Goal: Task Accomplishment & Management: Use online tool/utility

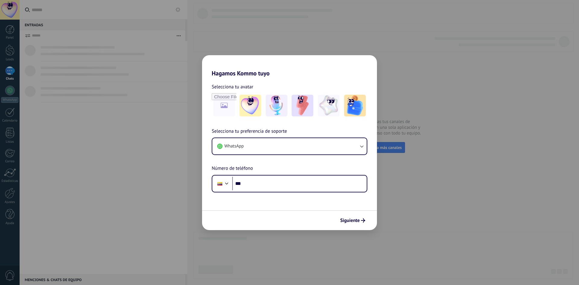
click at [419, 82] on div "Hagamos Kommo tuyo Selecciona tu avatar Selecciona tu preferencia de soporte Wh…" at bounding box center [289, 142] width 579 height 285
click at [161, 131] on div "Hagamos Kommo tuyo Selecciona tu avatar Selecciona tu preferencia de soporte Wh…" at bounding box center [289, 142] width 579 height 285
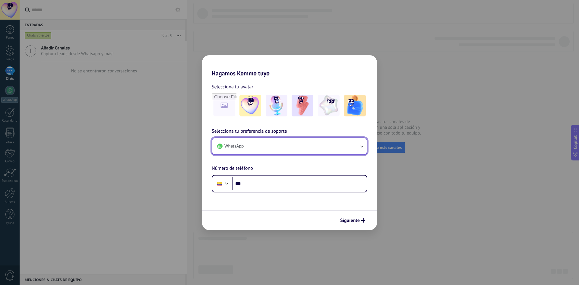
click at [267, 147] on button "WhatsApp" at bounding box center [289, 146] width 154 height 16
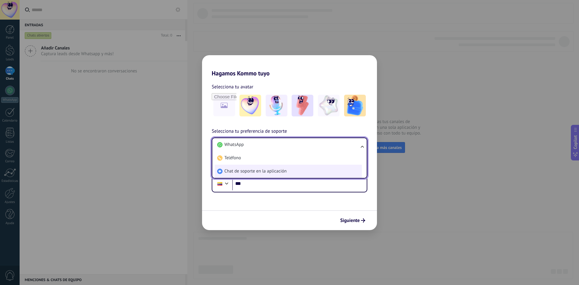
click at [266, 167] on li "Chat de soporte en la aplicación" at bounding box center [288, 171] width 147 height 13
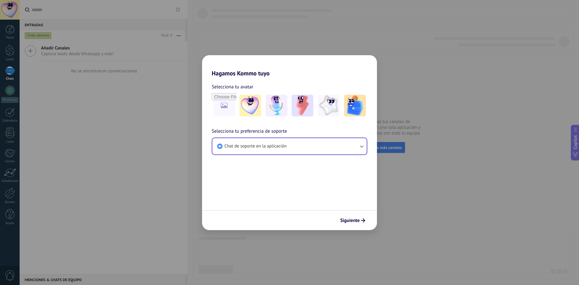
click at [361, 223] on button "Siguiente" at bounding box center [352, 220] width 30 height 10
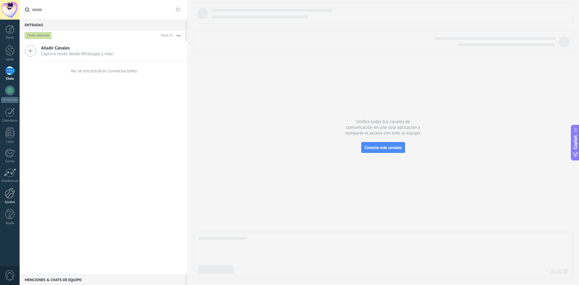
click at [19, 193] on link "Ajustes" at bounding box center [10, 196] width 20 height 16
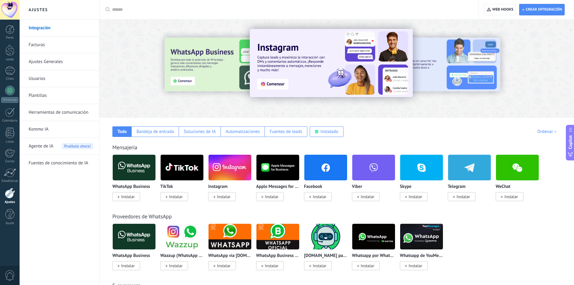
click at [330, 173] on img at bounding box center [325, 167] width 43 height 29
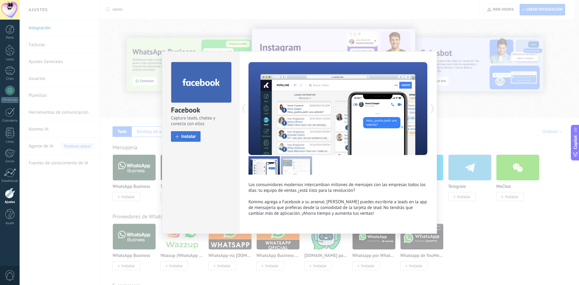
click at [183, 132] on button "Instalar" at bounding box center [186, 136] width 30 height 11
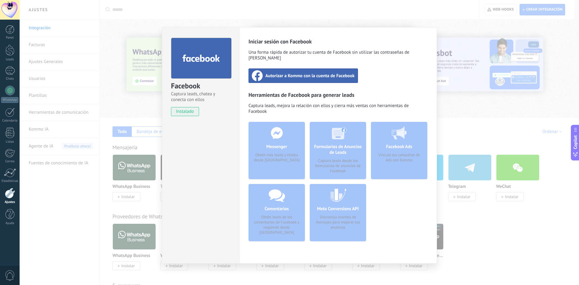
click at [309, 73] on span "Autorizar a Kommo con la cuenta de Facebook" at bounding box center [309, 76] width 89 height 6
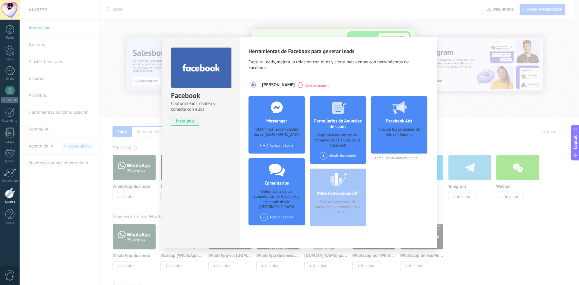
click at [335, 155] on div "Añadir formulario" at bounding box center [337, 156] width 36 height 8
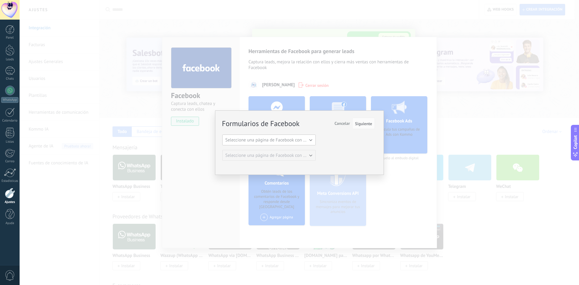
click at [292, 137] on span "Seleccione una página de Facebook con formas" at bounding box center [270, 140] width 91 height 6
click at [275, 146] on li "Asesoría & Gestión" at bounding box center [266, 150] width 97 height 10
click at [275, 157] on span "Seleccione una página de Facebook con formas" at bounding box center [270, 155] width 91 height 6
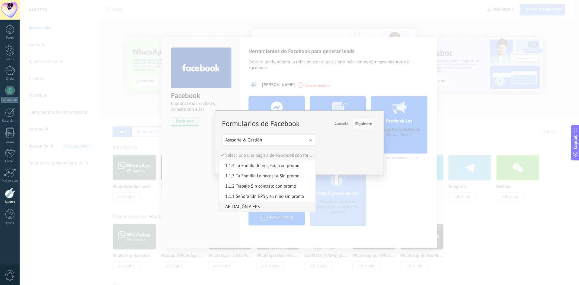
click at [237, 206] on span "AFILIACIÓN A EPS" at bounding box center [265, 207] width 95 height 6
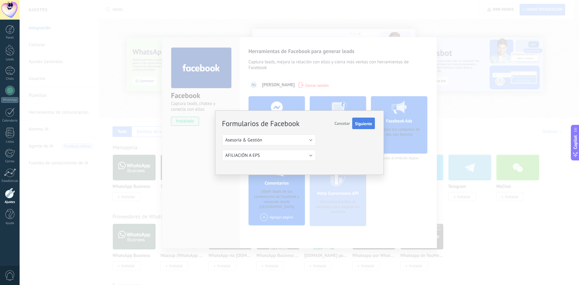
click at [359, 126] on span "Siguiente" at bounding box center [363, 123] width 17 height 4
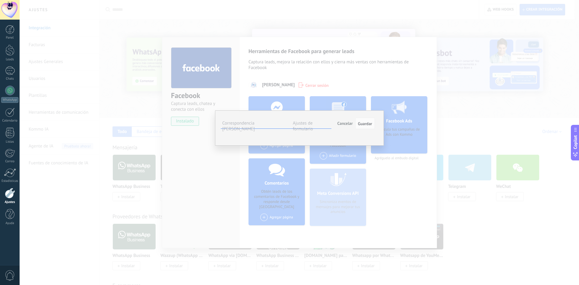
click at [0, 0] on button "Seleccionar campo" at bounding box center [0, 0] width 0 height 0
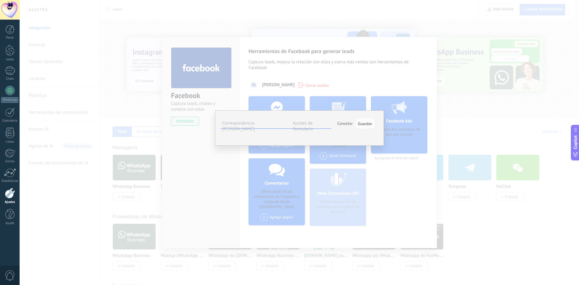
click at [305, 123] on label "Ajustes de formulario" at bounding box center [303, 125] width 20 height 11
click at [253, 123] on label "Correspondencia [PERSON_NAME]" at bounding box center [238, 125] width 33 height 11
click at [347, 122] on span "Cancelar" at bounding box center [344, 123] width 15 height 5
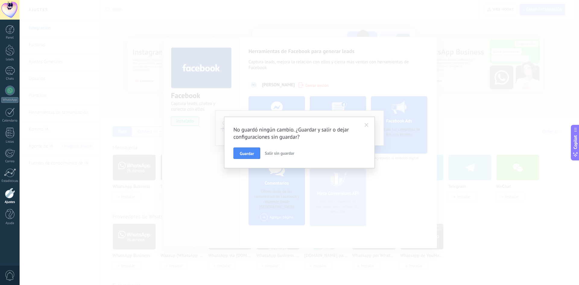
click at [280, 154] on span "Salir sin guardar" at bounding box center [280, 152] width 30 height 5
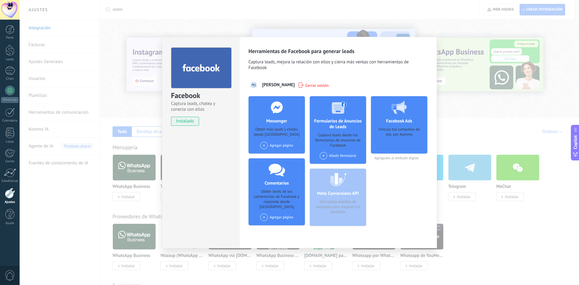
click at [327, 153] on div "Añadir formulario" at bounding box center [337, 156] width 36 height 8
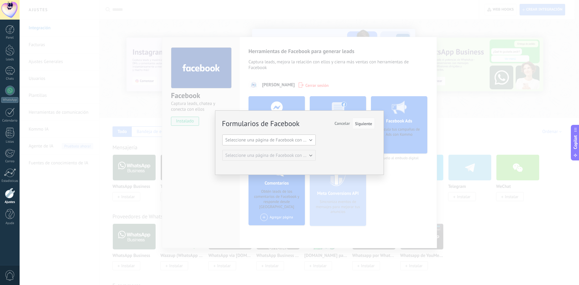
click at [267, 138] on span "Seleccione una página de Facebook con formas" at bounding box center [270, 140] width 91 height 6
click at [269, 153] on li "Asesoría & Gestión" at bounding box center [266, 150] width 97 height 10
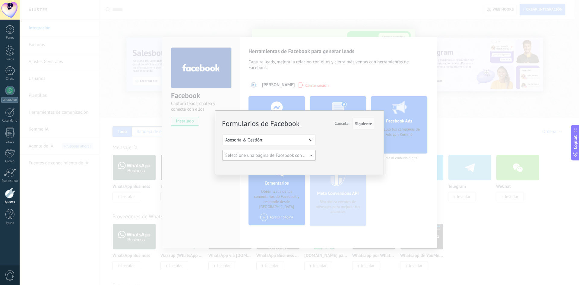
click at [276, 155] on span "Seleccione una página de Facebook con formas" at bounding box center [270, 155] width 91 height 6
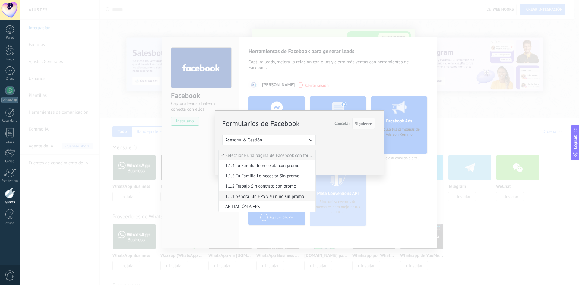
click at [258, 199] on span "1.1.1 Señora SIn EPS y su niño sin promo" at bounding box center [265, 196] width 95 height 6
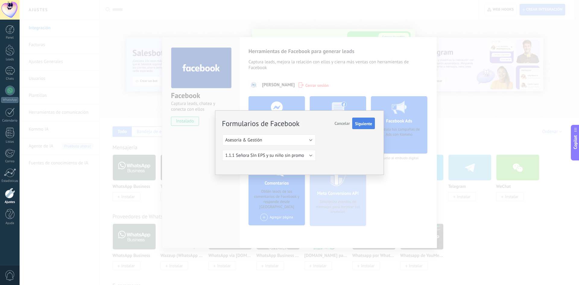
click at [356, 127] on button "Siguiente" at bounding box center [363, 123] width 23 height 11
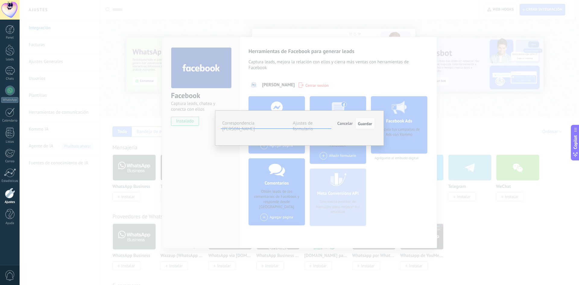
drag, startPoint x: 274, startPoint y: 146, endPoint x: 215, endPoint y: 146, distance: 58.8
click at [215, 146] on div "**********" at bounding box center [299, 127] width 169 height 35
copy div "¿Qué afiliación deseas?"
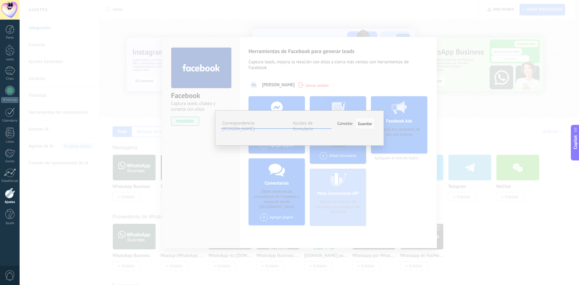
drag, startPoint x: 230, startPoint y: 161, endPoint x: 280, endPoint y: 161, distance: 50.3
click at [0, 0] on div "La afiliación es para radicarla en" at bounding box center [0, 0] width 0 height 0
drag, startPoint x: 226, startPoint y: 159, endPoint x: 288, endPoint y: 158, distance: 62.4
click at [0, 0] on div "La afiliación es para radicarla en" at bounding box center [0, 0] width 0 height 0
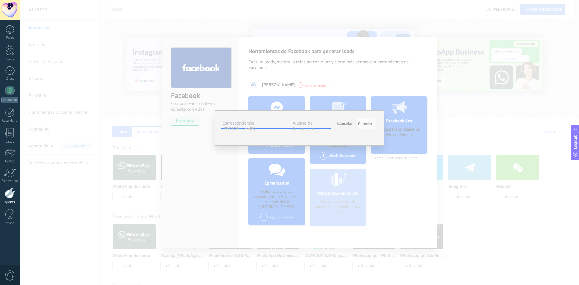
copy div "La afiliación es para radicarla en"
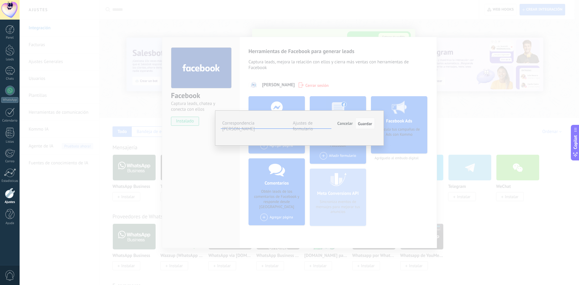
click at [345, 122] on span "Cancelar" at bounding box center [344, 123] width 15 height 5
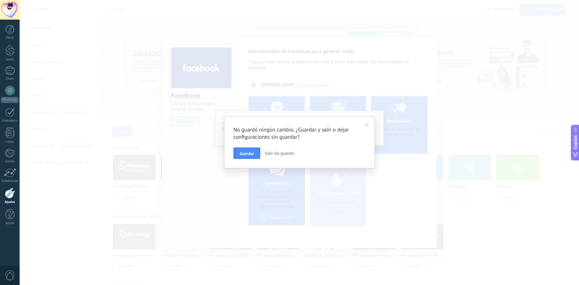
click at [275, 151] on span "Salir sin guardar" at bounding box center [280, 152] width 30 height 5
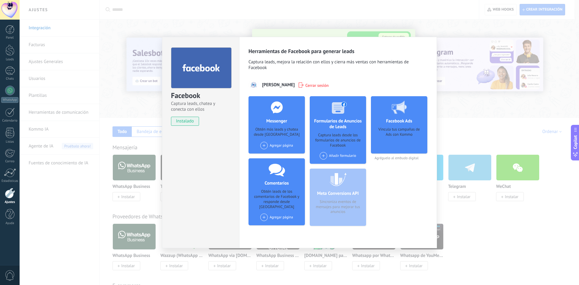
click at [338, 153] on div "Añadir formulario" at bounding box center [337, 156] width 36 height 8
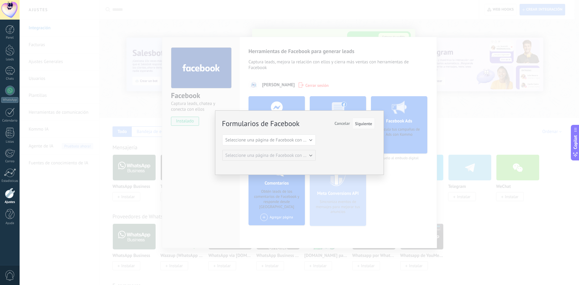
click at [349, 124] on span "Cancelar" at bounding box center [341, 123] width 15 height 5
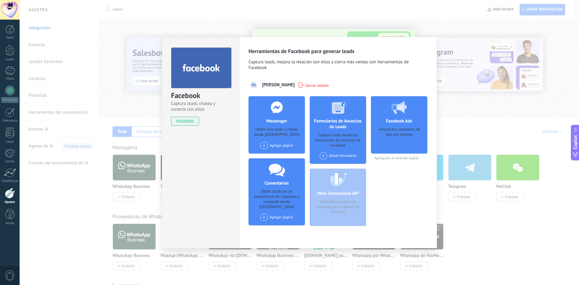
click at [469, 111] on div "Facebook Captura leads, chatea y conecta con ellos instalado Desinstalar Herram…" at bounding box center [299, 142] width 559 height 285
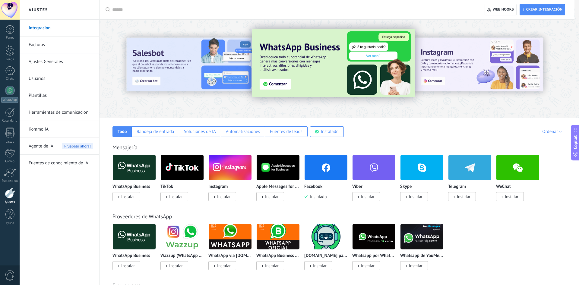
click at [332, 173] on img at bounding box center [325, 167] width 43 height 29
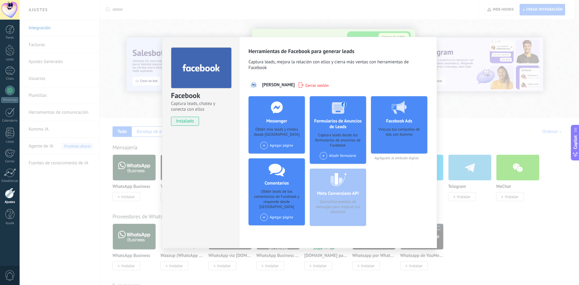
click at [335, 154] on div "Añadir formulario" at bounding box center [337, 156] width 36 height 8
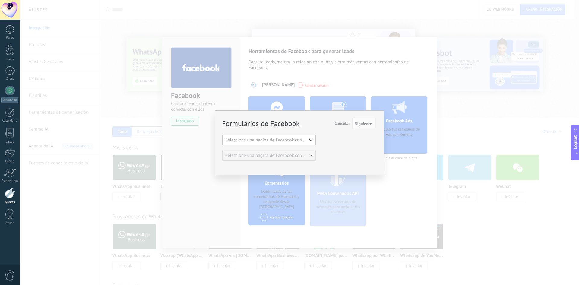
click at [297, 140] on span "Seleccione una página de Facebook con formas" at bounding box center [270, 140] width 91 height 6
click at [288, 152] on span "Asesoría & Gestión" at bounding box center [265, 150] width 95 height 6
click at [287, 155] on span "Seleccione una página de Facebook con formas" at bounding box center [270, 155] width 91 height 6
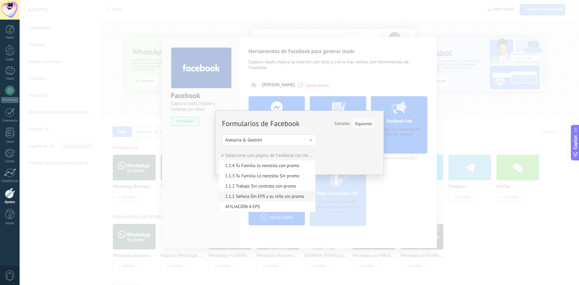
click at [271, 194] on span "1.1.1 Señora SIn EPS y su niño sin promo" at bounding box center [265, 196] width 95 height 6
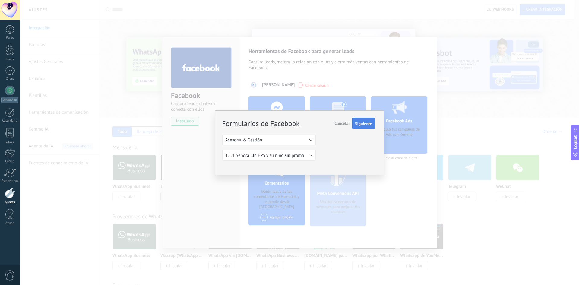
click at [368, 124] on span "Siguiente" at bounding box center [363, 123] width 17 height 4
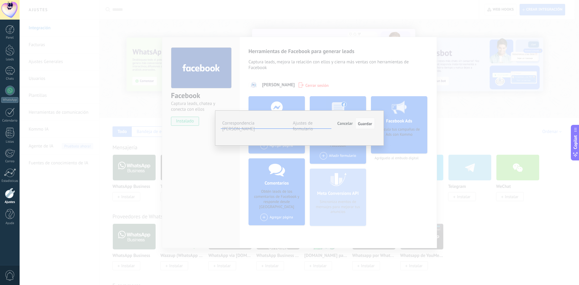
click at [0, 0] on button "Seleccionar campo" at bounding box center [0, 0] width 0 height 0
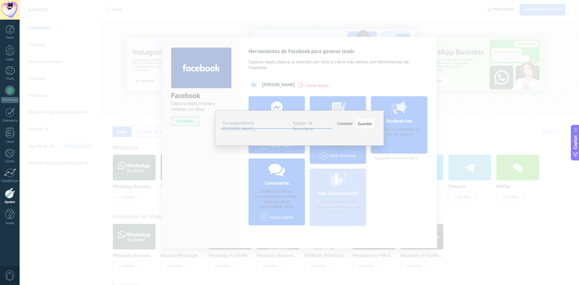
click at [0, 0] on span "¿Qué afiliación deseas? (contacto)" at bounding box center [0, 0] width 0 height 0
click at [0, 0] on span "Seleccionar campo" at bounding box center [0, 0] width 0 height 0
click at [0, 0] on span "La afiliación es para radicarla en (contacto)" at bounding box center [0, 0] width 0 height 0
click at [0, 0] on button "Seleccionar campo" at bounding box center [0, 0] width 0 height 0
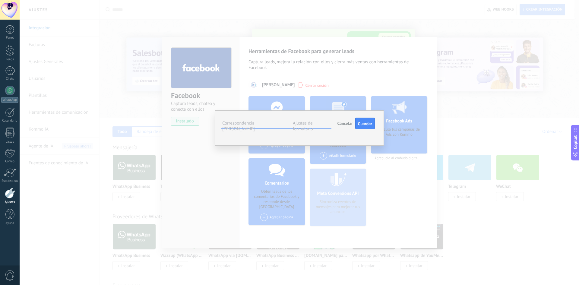
click at [0, 0] on span "Nombre del contacto (contacto)" at bounding box center [0, 0] width 0 height 0
click at [0, 0] on button "Seleccionar campo" at bounding box center [0, 0] width 0 height 0
click at [0, 0] on span "Teléfono (contacto)" at bounding box center [0, 0] width 0 height 0
drag, startPoint x: 223, startPoint y: 136, endPoint x: 301, endPoint y: 135, distance: 78.0
click at [0, 0] on div "1.1.1 Señora SIn EPS y su niño sin promo Campos de Kommo" at bounding box center [0, 0] width 0 height 0
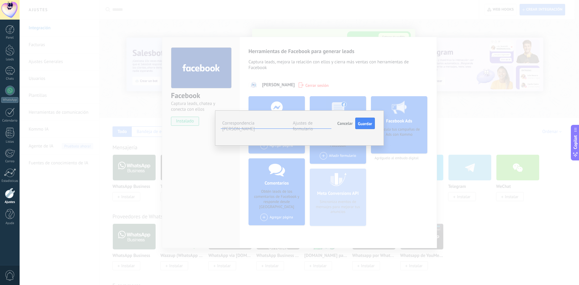
copy div "1.1.1 Señora SIn EPS y su niño sin promo"
click at [313, 124] on label "Ajustes de formulario" at bounding box center [303, 125] width 20 height 11
click at [0, 0] on span "#agregar etiquetas" at bounding box center [0, 0] width 0 height 0
type input "**********"
click at [0, 0] on ul "1.1.1 Señora SIn EPS y su niño sin promo 1.1.1 Señora SIn EPS y su niño sin pro…" at bounding box center [0, 0] width 0 height 0
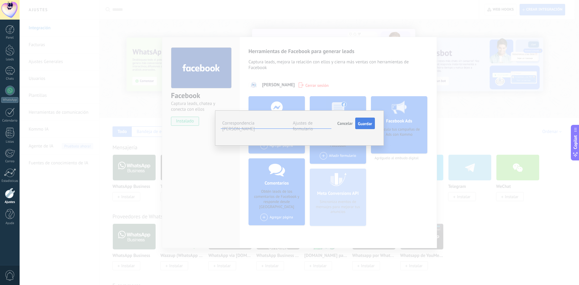
click at [368, 127] on button "Guardar" at bounding box center [365, 123] width 20 height 11
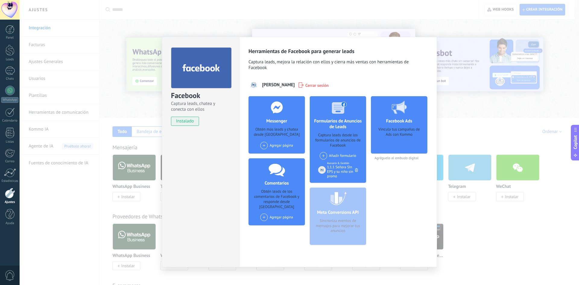
click at [339, 155] on div "Añadir formulario" at bounding box center [337, 156] width 36 height 8
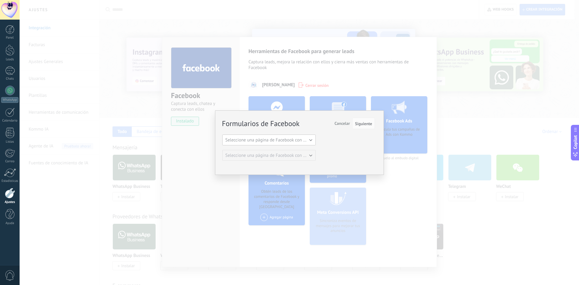
click at [287, 141] on span "Seleccione una página de Facebook con formas" at bounding box center [270, 140] width 91 height 6
click at [279, 146] on li "Asesoría & Gestión" at bounding box center [266, 150] width 97 height 10
click at [273, 157] on span "Seleccione una página de Facebook con formas" at bounding box center [270, 155] width 91 height 6
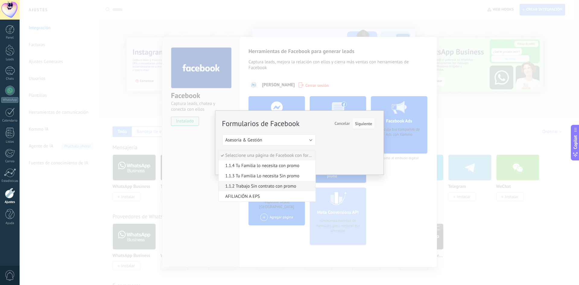
click at [264, 185] on span "1.1.2 Trabajo Sin contrato con promo" at bounding box center [265, 186] width 95 height 6
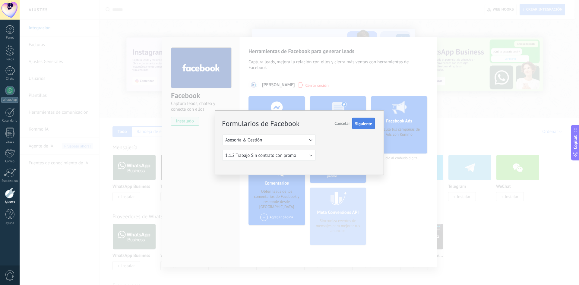
click at [370, 127] on button "Siguiente" at bounding box center [363, 123] width 23 height 11
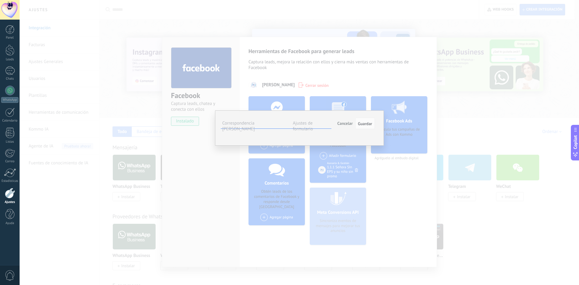
click at [0, 0] on span "Seleccionar campo" at bounding box center [0, 0] width 0 height 0
click at [0, 0] on li "¿Qué afiliación deseas? (contacto)" at bounding box center [0, 0] width 0 height 0
click at [0, 0] on span "Seleccionar campo" at bounding box center [0, 0] width 0 height 0
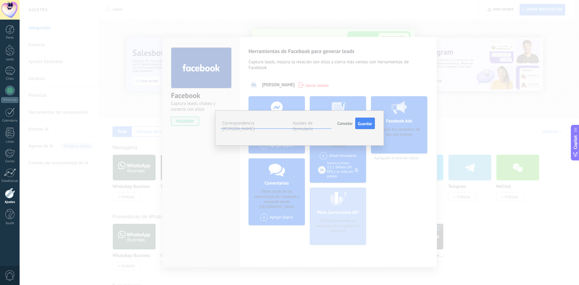
scroll to position [59, 0]
click at [0, 0] on span "La afiliación es para radicarla en (contacto)" at bounding box center [0, 0] width 0 height 0
click at [0, 0] on span "Seleccionar campo" at bounding box center [0, 0] width 0 height 0
click at [0, 0] on span "Nombre del contacto (contacto)" at bounding box center [0, 0] width 0 height 0
click at [0, 0] on span "Seleccionar campo" at bounding box center [0, 0] width 0 height 0
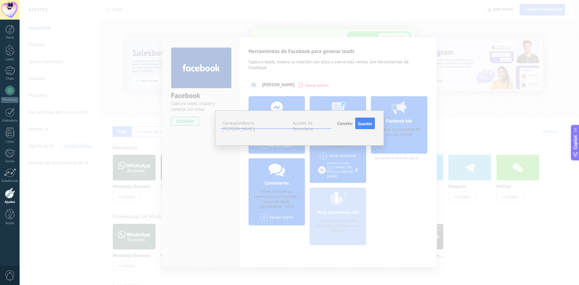
click at [0, 0] on span "Teléfono (contacto)" at bounding box center [0, 0] width 0 height 0
click at [313, 125] on label "Ajustes de formulario" at bounding box center [303, 125] width 20 height 11
click at [255, 125] on label "Correspondencia [PERSON_NAME]" at bounding box center [238, 125] width 33 height 11
click at [0, 0] on div "1.1.2 Trabajo Sin contrato con promo" at bounding box center [0, 0] width 0 height 0
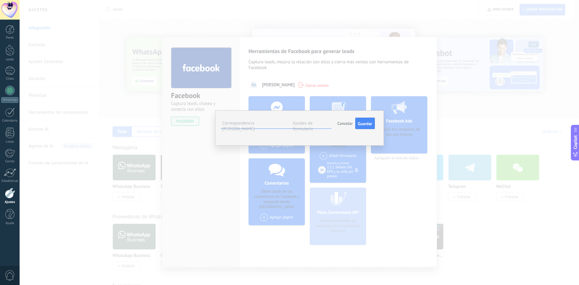
click at [0, 0] on div "1.1.2 Trabajo Sin contrato con promo" at bounding box center [0, 0] width 0 height 0
copy div "1.1.2 Trabajo Sin contrato con promo"
click at [313, 121] on label "Ajustes de formulario" at bounding box center [303, 125] width 20 height 11
click at [0, 0] on span "#agregar etiquetas" at bounding box center [0, 0] width 0 height 0
type input "**********"
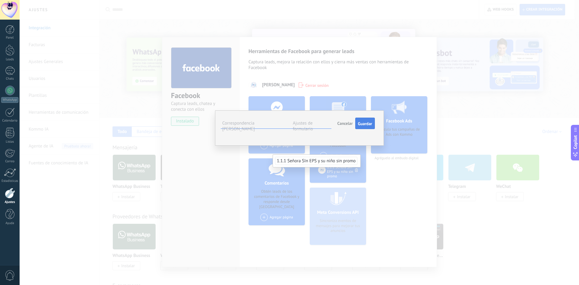
click at [362, 126] on span "Guardar" at bounding box center [365, 123] width 14 height 4
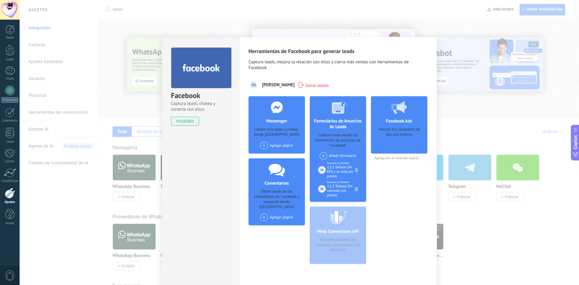
click at [334, 154] on div "Añadir formulario" at bounding box center [337, 156] width 36 height 8
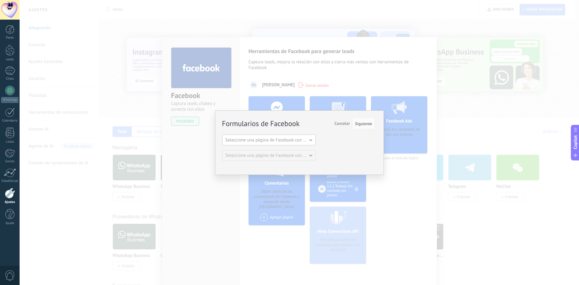
click at [285, 136] on button "Seleccione una página de Facebook con formas" at bounding box center [268, 139] width 93 height 11
click at [265, 150] on span "Asesoría & Gestión" at bounding box center [265, 150] width 95 height 6
click at [283, 157] on span "Seleccione una página de Facebook con formas" at bounding box center [270, 155] width 91 height 6
click at [272, 173] on span "1.1.3 Tu Familia Lo necesita Sin promo" at bounding box center [265, 176] width 95 height 6
click at [358, 124] on span "Siguiente" at bounding box center [363, 123] width 17 height 4
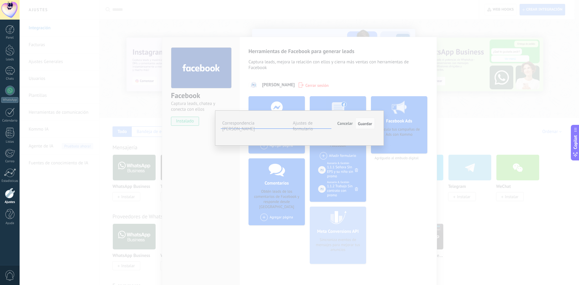
click at [0, 0] on div "1.1.3 Tu Familia Lo necesita Sin promo" at bounding box center [0, 0] width 0 height 0
copy div "1.1.3 Tu Familia Lo necesita Sin promo"
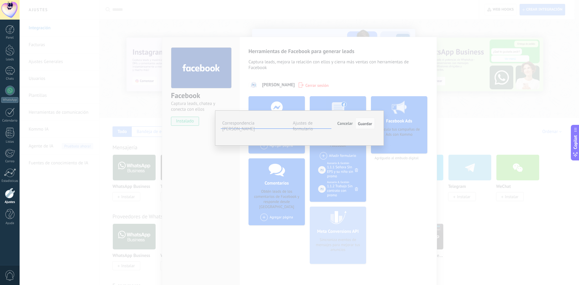
click at [0, 0] on span "Seleccionar campo" at bounding box center [0, 0] width 0 height 0
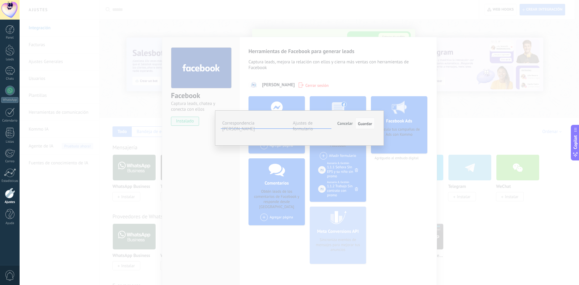
scroll to position [60, 0]
click at [0, 0] on span "¿Qué afiliación deseas? (contacto)" at bounding box center [0, 0] width 0 height 0
click at [0, 0] on span "Seleccionar campo" at bounding box center [0, 0] width 0 height 0
click at [0, 0] on span "La afiliación es para radicarla en (contacto)" at bounding box center [0, 0] width 0 height 0
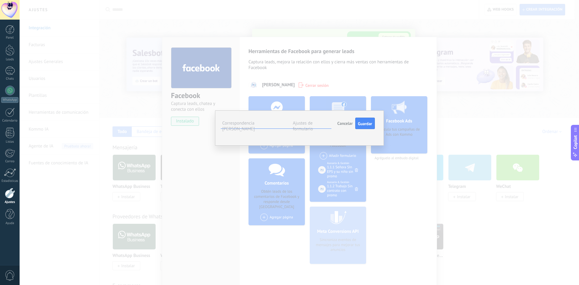
click at [0, 0] on span "Seleccionar campo" at bounding box center [0, 0] width 0 height 0
click at [0, 0] on span "Nombre del contacto (contacto)" at bounding box center [0, 0] width 0 height 0
click at [0, 0] on span "Seleccionar campo" at bounding box center [0, 0] width 0 height 0
click at [0, 0] on li "Teléfono (contacto)" at bounding box center [0, 0] width 0 height 0
click at [313, 124] on label "Ajustes de formulario" at bounding box center [303, 125] width 20 height 11
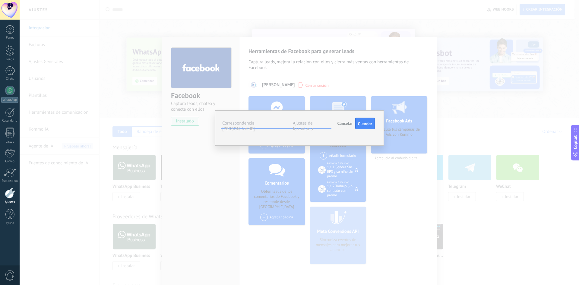
click at [0, 0] on span "#agregar etiquetas" at bounding box center [0, 0] width 0 height 0
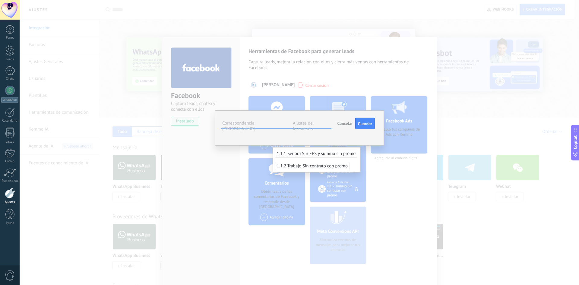
type input "**********"
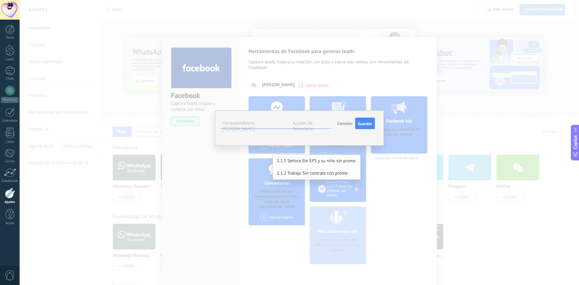
click at [347, 129] on div "**********" at bounding box center [298, 123] width 152 height 11
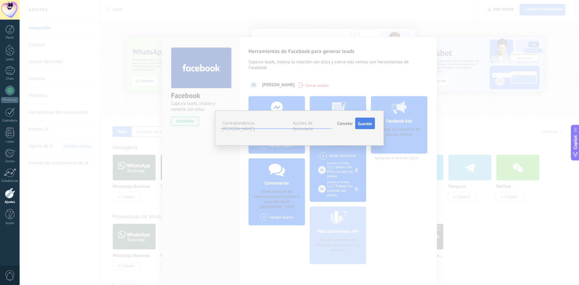
click at [361, 123] on span "Guardar" at bounding box center [365, 123] width 14 height 4
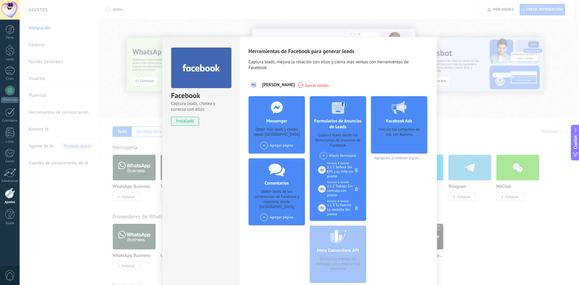
click at [330, 155] on div "Añadir formulario" at bounding box center [337, 156] width 36 height 8
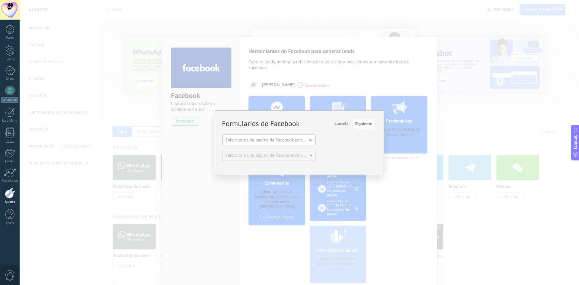
click at [281, 139] on span "Seleccione una página de Facebook con formas" at bounding box center [270, 140] width 91 height 6
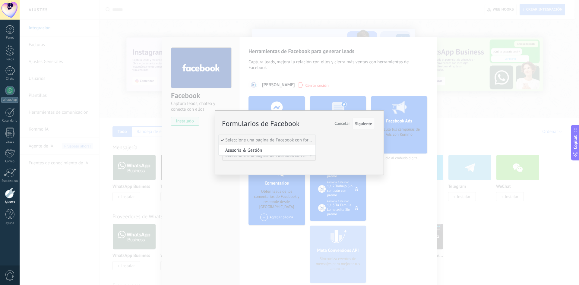
click at [257, 150] on span "Asesoría & Gestión" at bounding box center [265, 150] width 95 height 6
click at [283, 155] on span "Seleccione una página de Facebook con formas" at bounding box center [270, 155] width 91 height 6
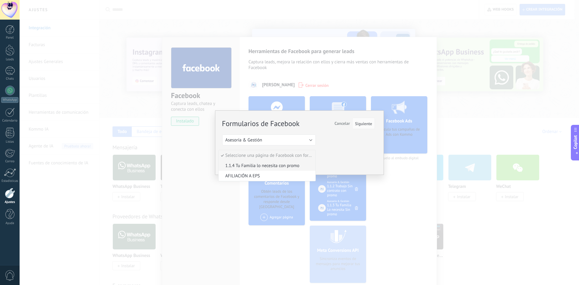
click at [274, 168] on span "1.1.4 Tu Familia lo necesita con promo" at bounding box center [265, 166] width 95 height 6
click at [365, 124] on span "Siguiente" at bounding box center [363, 123] width 17 height 4
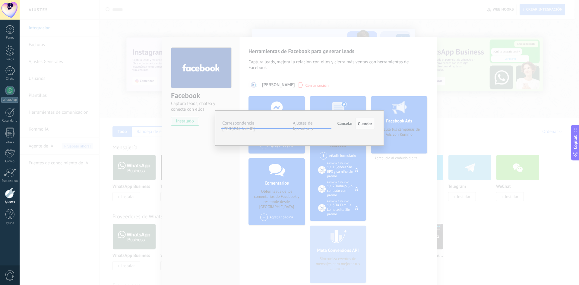
click at [0, 0] on span "Seleccionar campo" at bounding box center [0, 0] width 0 height 0
click at [0, 0] on span "¿Qué afiliación deseas? (contacto)" at bounding box center [0, 0] width 0 height 0
click at [0, 0] on span "Seleccionar campo" at bounding box center [0, 0] width 0 height 0
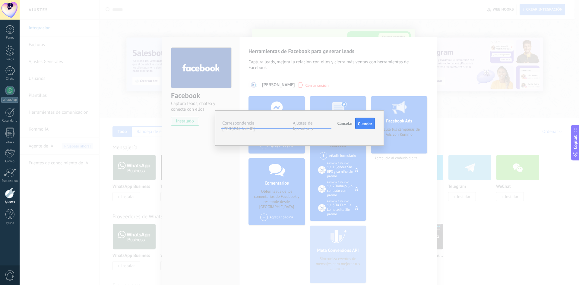
click at [0, 0] on li "La afiliación es para radicarla en (contacto)" at bounding box center [0, 0] width 0 height 0
click at [0, 0] on span "Seleccionar campo" at bounding box center [0, 0] width 0 height 0
click at [0, 0] on span "Nombre del contacto (contacto)" at bounding box center [0, 0] width 0 height 0
click at [0, 0] on span "Seleccionar campo" at bounding box center [0, 0] width 0 height 0
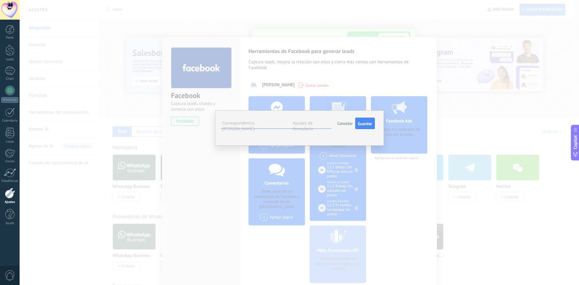
click at [0, 0] on span "Teléfono (contacto)" at bounding box center [0, 0] width 0 height 0
click at [0, 0] on div "1.1.4 Tu Familia lo necesita con promo" at bounding box center [0, 0] width 0 height 0
copy div "1.1.4 Tu Familia lo necesita con promo"
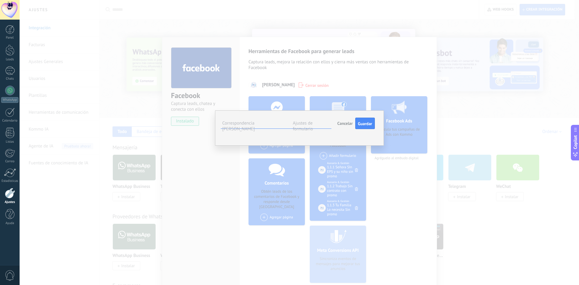
click at [304, 123] on label "Ajustes de formulario" at bounding box center [303, 125] width 20 height 11
click at [0, 0] on span "#agregar etiquetas" at bounding box center [0, 0] width 0 height 0
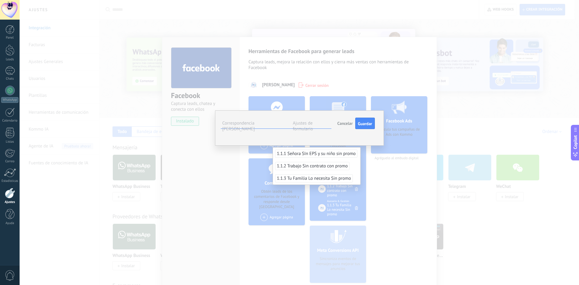
type input "**********"
click at [0, 0] on li "**********" at bounding box center [0, 0] width 0 height 0
click at [0, 0] on div "Estatus del lead Incoming leads Contacto inicial Negociación Debate contractual…" at bounding box center [0, 0] width 0 height 0
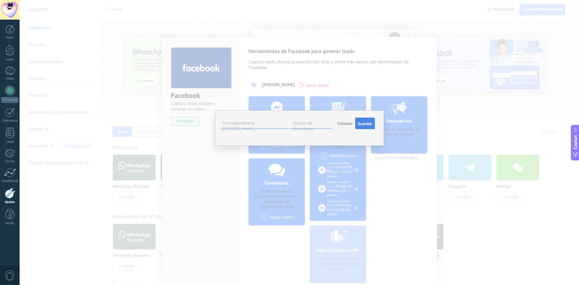
click at [369, 124] on span "Guardar" at bounding box center [365, 123] width 14 height 4
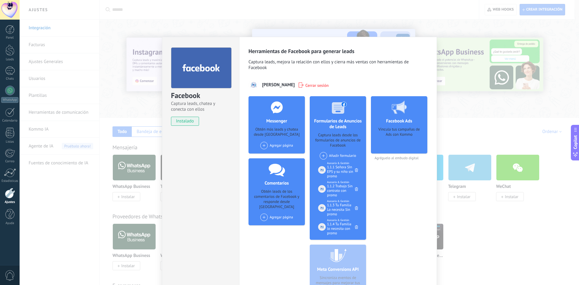
click at [396, 196] on div "Facebook Ads Vincula tus campañas de Ads con Kommo Agréguelo al embudo digital" at bounding box center [399, 201] width 56 height 210
click at [464, 105] on div "Facebook Captura leads, chatea y conecta con ellos instalado Desinstalar Herram…" at bounding box center [299, 142] width 559 height 285
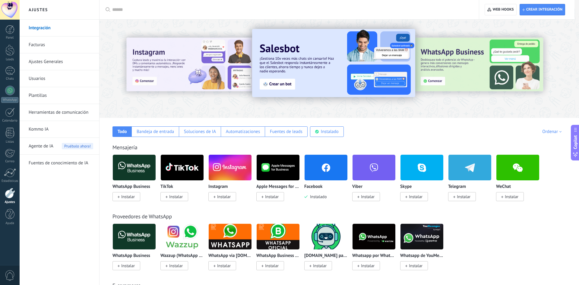
click at [125, 11] on input "text" at bounding box center [291, 10] width 358 height 6
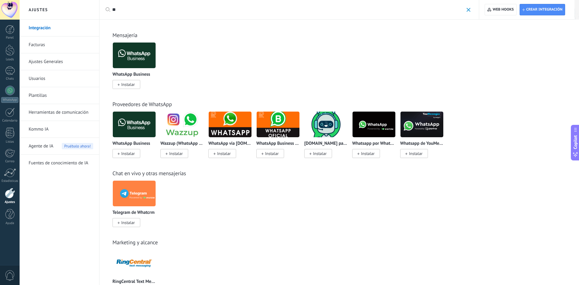
type input "**"
click at [121, 84] on span "Instalar" at bounding box center [126, 84] width 28 height 9
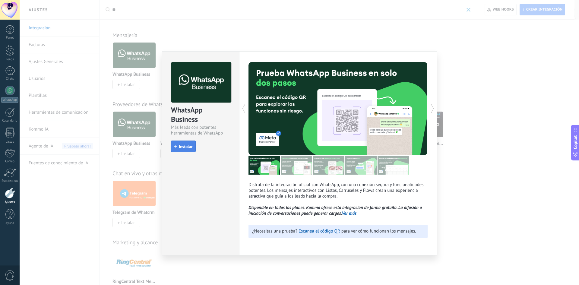
click at [179, 145] on span "Instalar" at bounding box center [186, 146] width 14 height 4
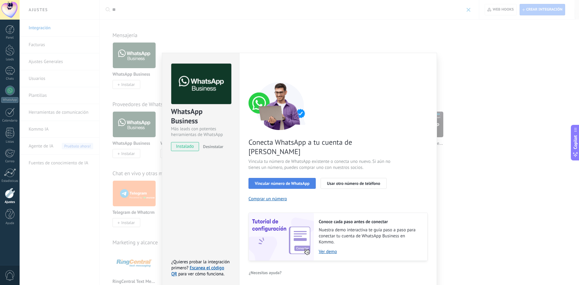
click at [307, 181] on span "Vincular número de WhatsApp" at bounding box center [282, 183] width 55 height 4
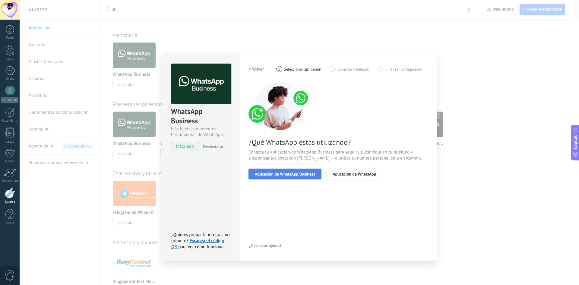
click at [306, 174] on span "Aplicación de WhatsApp Business" at bounding box center [285, 174] width 60 height 4
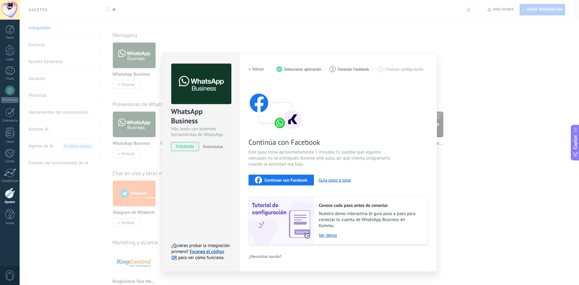
click at [302, 180] on span "Continuar con Facebook" at bounding box center [285, 180] width 43 height 4
click at [566, 49] on div "WhatsApp Business Más leads con potentes herramientas de WhatsApp instalado Des…" at bounding box center [299, 142] width 559 height 285
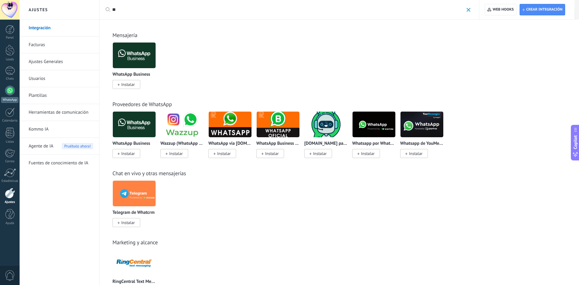
click at [14, 92] on div at bounding box center [10, 91] width 10 height 10
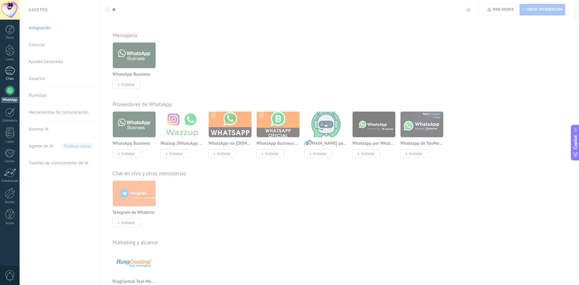
click at [11, 67] on div at bounding box center [10, 70] width 10 height 9
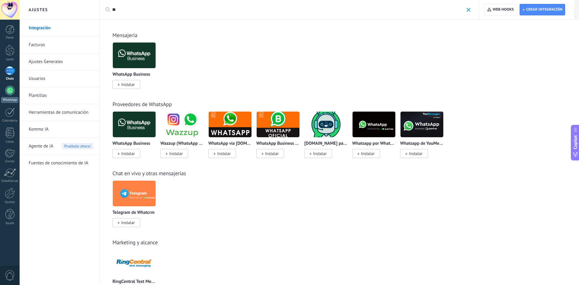
click at [8, 91] on div at bounding box center [10, 91] width 10 height 10
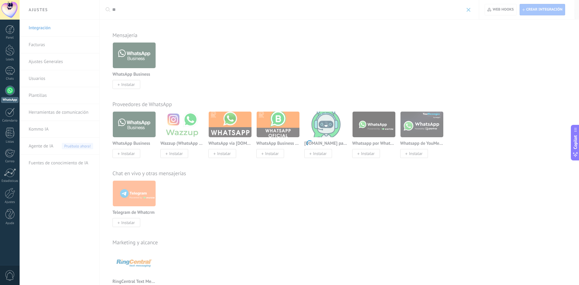
click at [8, 93] on div at bounding box center [10, 91] width 10 height 10
click at [12, 71] on div at bounding box center [10, 70] width 10 height 9
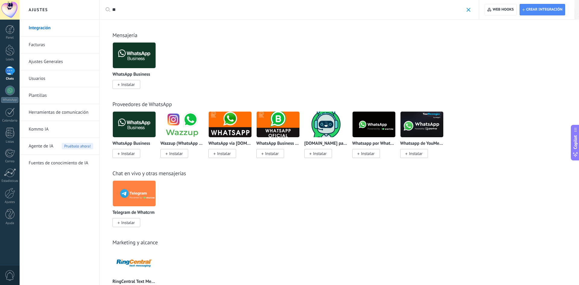
click at [12, 81] on div "Panel Leads Chats WhatsApp Clientes" at bounding box center [10, 128] width 20 height 206
click at [125, 11] on input "**" at bounding box center [287, 10] width 351 height 6
click at [15, 93] on link "WhatsApp" at bounding box center [10, 94] width 20 height 17
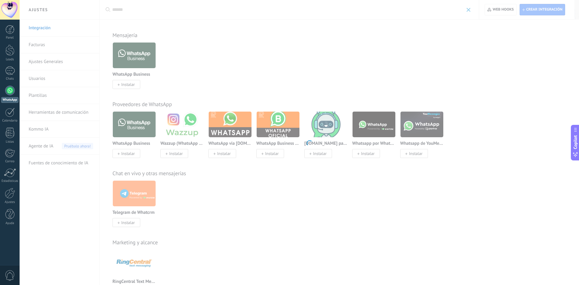
click at [40, 95] on body ".abccls-1,.abccls-2{fill-rule:evenodd}.abccls-2{fill:#fff} .abfcls-1{fill:none}…" at bounding box center [289, 142] width 579 height 285
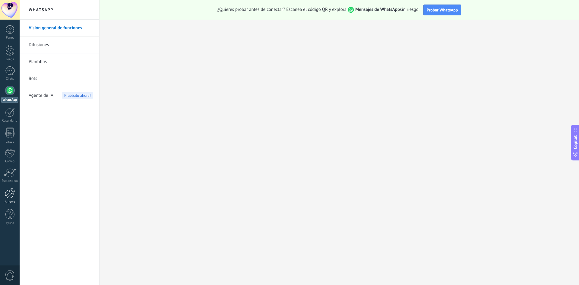
click at [11, 198] on link "Ajustes" at bounding box center [10, 196] width 20 height 16
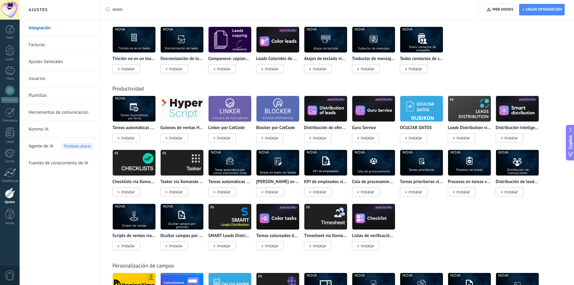
scroll to position [1642, 0]
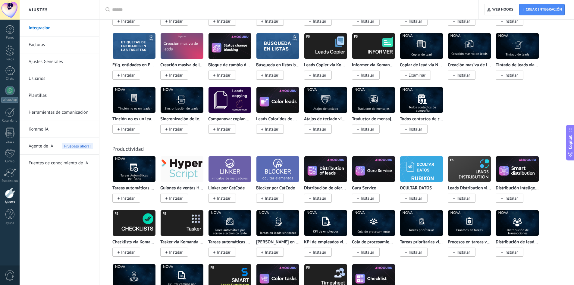
click at [143, 13] on div at bounding box center [291, 9] width 358 height 19
click at [143, 11] on input "text" at bounding box center [291, 10] width 358 height 6
type input "*"
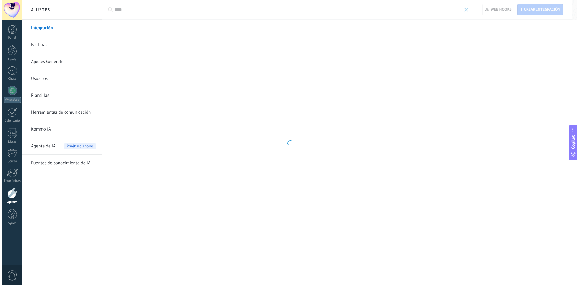
scroll to position [0, 0]
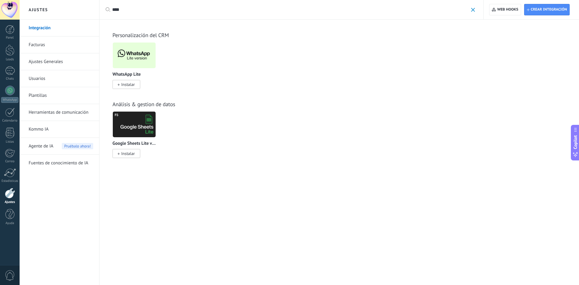
type input "****"
click at [123, 86] on span "Instalar" at bounding box center [128, 84] width 14 height 5
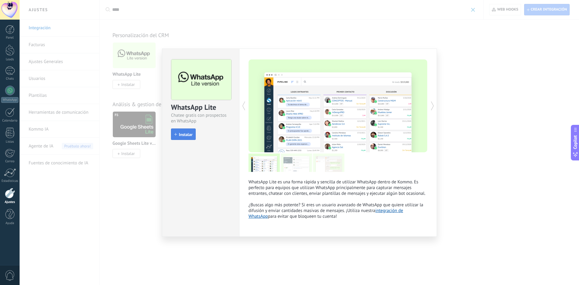
click at [190, 137] on button "Instalar" at bounding box center [183, 133] width 25 height 11
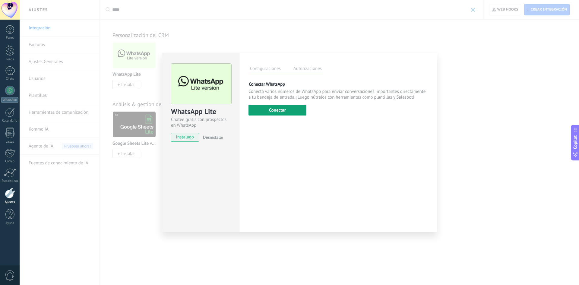
click at [278, 107] on button "Conectar" at bounding box center [277, 110] width 58 height 11
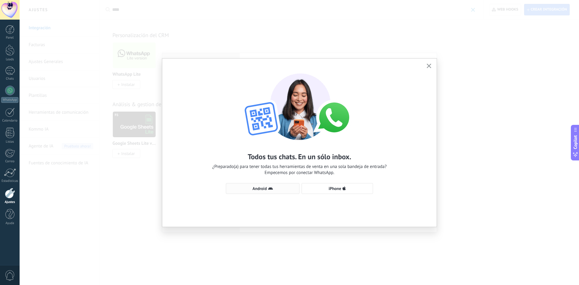
click at [249, 191] on button "Android" at bounding box center [263, 188] width 74 height 11
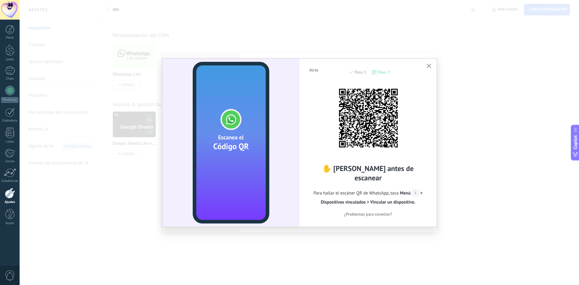
click at [426, 65] on button "button" at bounding box center [429, 66] width 8 height 8
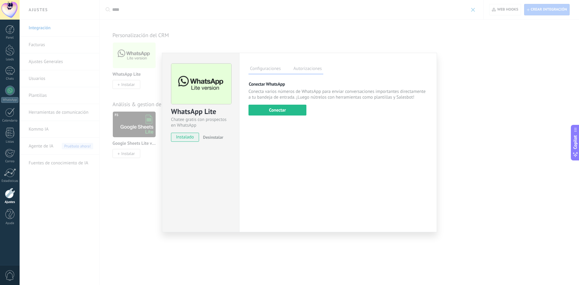
click at [481, 70] on div "WhatsApp Lite Chatee gratis con prospectos en WhatsApp instalado Desinstalar Co…" at bounding box center [299, 142] width 559 height 285
